Goal: Information Seeking & Learning: Find contact information

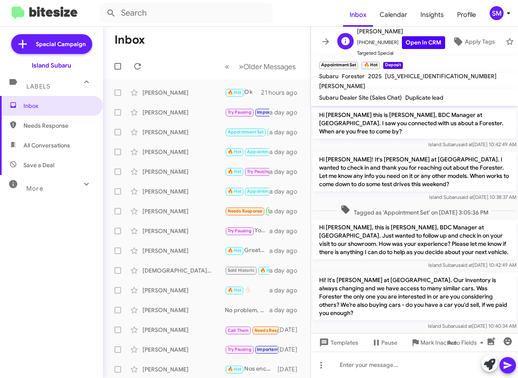
scroll to position [586, 0]
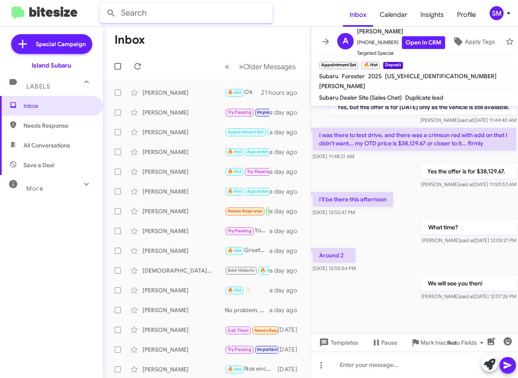
click at [143, 15] on input "text" at bounding box center [186, 13] width 173 height 20
click at [103, 5] on button at bounding box center [111, 13] width 16 height 16
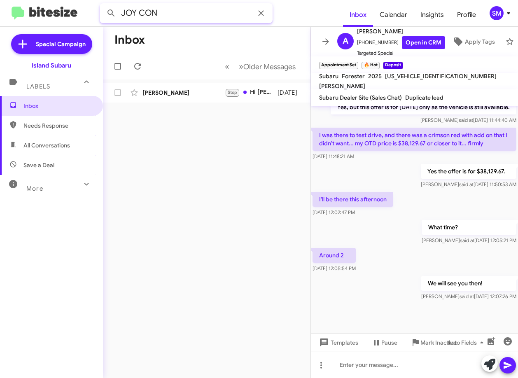
click at [159, 13] on input "JOY CON" at bounding box center [186, 13] width 173 height 20
type input "7182272365"
click at [103, 5] on button at bounding box center [111, 13] width 16 height 16
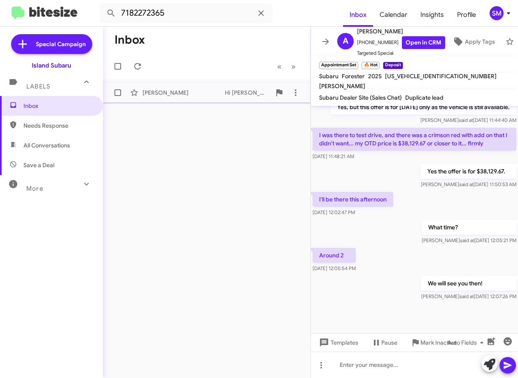
click at [181, 99] on div "[PERSON_NAME] Hi [PERSON_NAME] this is [PERSON_NAME], BDC Manager at [GEOGRAPHI…" at bounding box center [206, 92] width 194 height 16
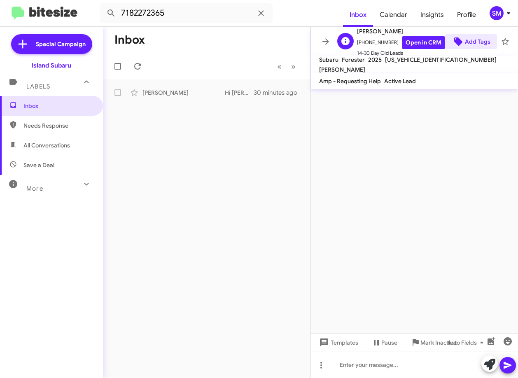
click at [470, 36] on span "Add Tags" at bounding box center [477, 41] width 26 height 15
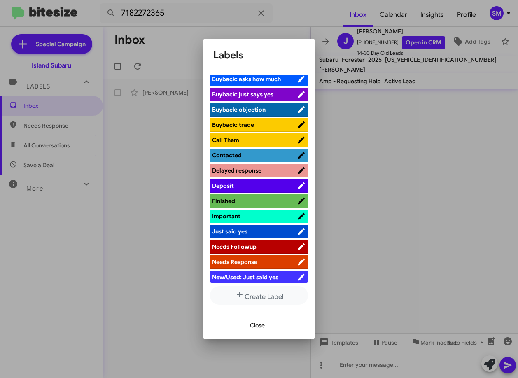
scroll to position [123, 0]
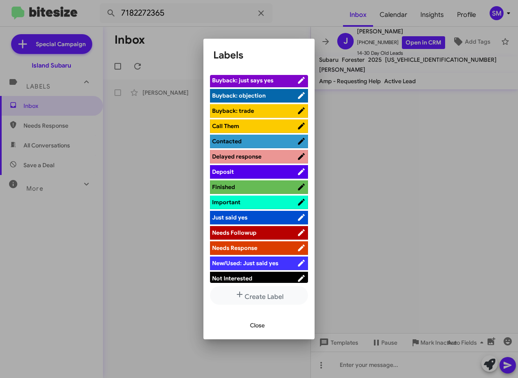
click at [241, 169] on span "Deposit" at bounding box center [254, 171] width 85 height 8
click at [370, 168] on div at bounding box center [259, 189] width 518 height 378
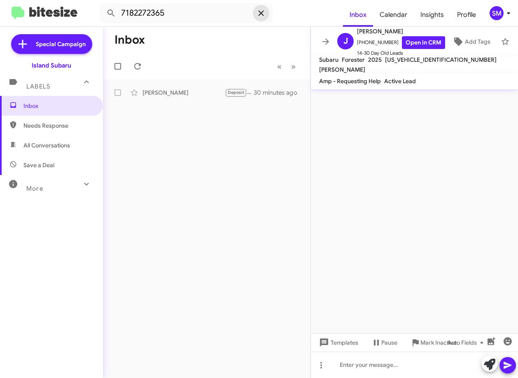
click at [258, 17] on icon at bounding box center [261, 13] width 10 height 10
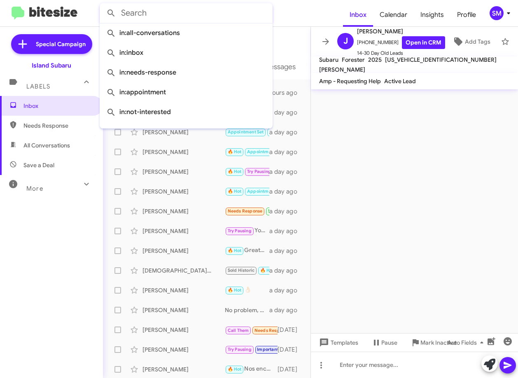
click at [444, 176] on cdk-virtual-scroll-viewport at bounding box center [414, 211] width 207 height 244
paste input "[PHONE_NUMBER]"
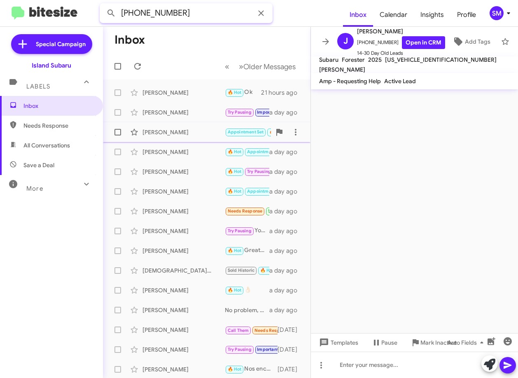
type input "[PHONE_NUMBER]"
click at [103, 5] on button at bounding box center [111, 13] width 16 height 16
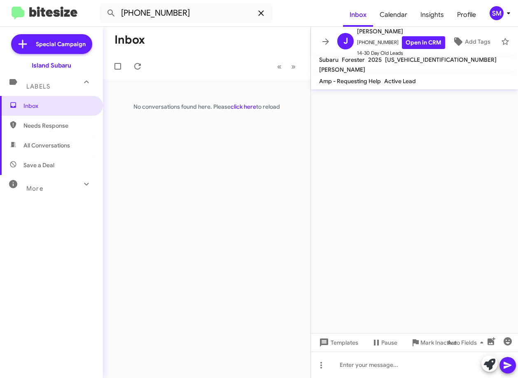
click at [261, 15] on icon at bounding box center [261, 13] width 10 height 10
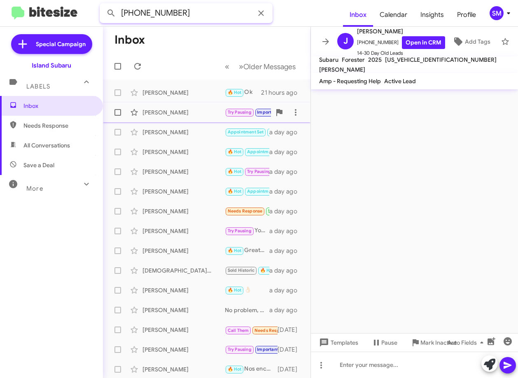
type input "[PHONE_NUMBER]"
click at [103, 5] on button at bounding box center [111, 13] width 16 height 16
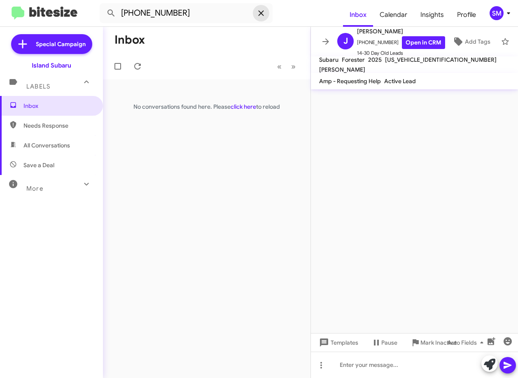
click at [261, 13] on icon at bounding box center [260, 12] width 5 height 5
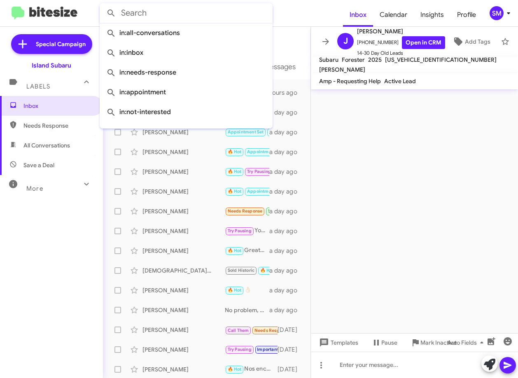
drag, startPoint x: 411, startPoint y: 218, endPoint x: 401, endPoint y: 222, distance: 10.4
click at [410, 219] on cdk-virtual-scroll-viewport at bounding box center [414, 211] width 207 height 244
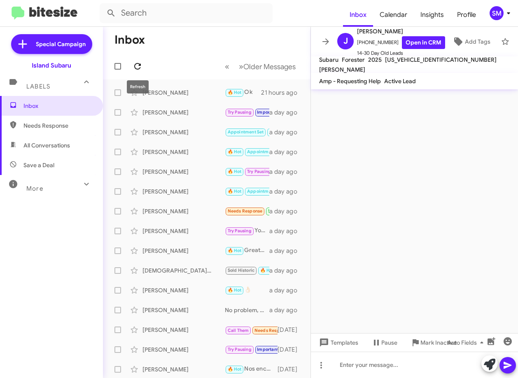
click at [133, 63] on icon at bounding box center [137, 66] width 10 height 10
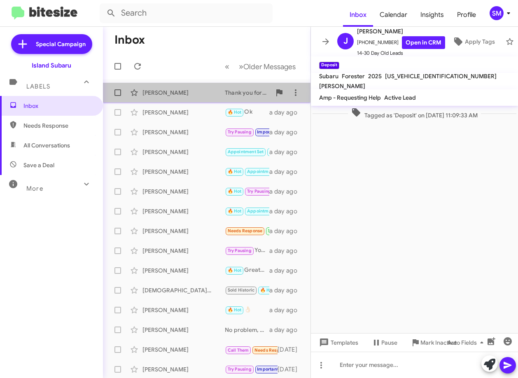
click at [210, 89] on div "[PERSON_NAME]" at bounding box center [183, 92] width 82 height 8
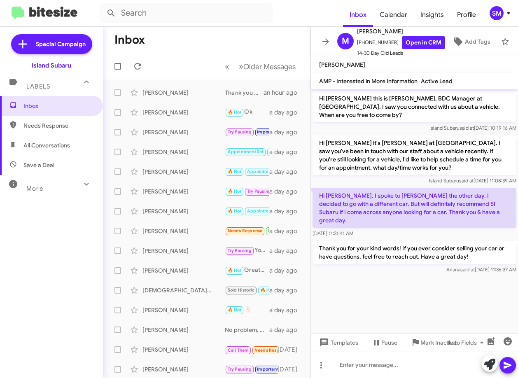
click at [86, 281] on div "Inbox Needs Response All Conversations Save a Deal More Important 🔥 Hot Appoint…" at bounding box center [51, 209] width 103 height 227
